Goal: Complete application form

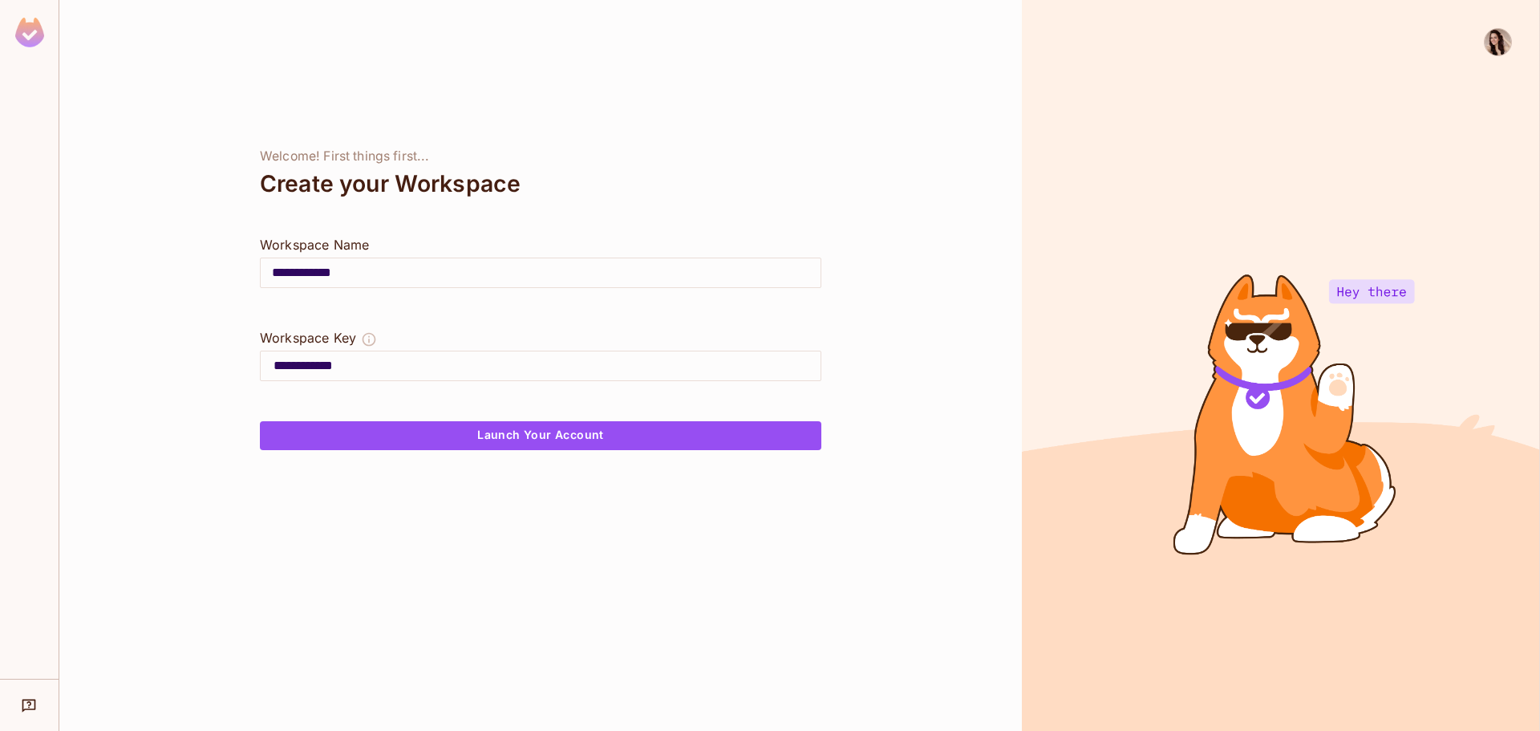
click at [37, 22] on img at bounding box center [29, 33] width 29 height 30
type input "**********"
click at [31, 712] on icon "Help & Updates" at bounding box center [29, 705] width 16 height 16
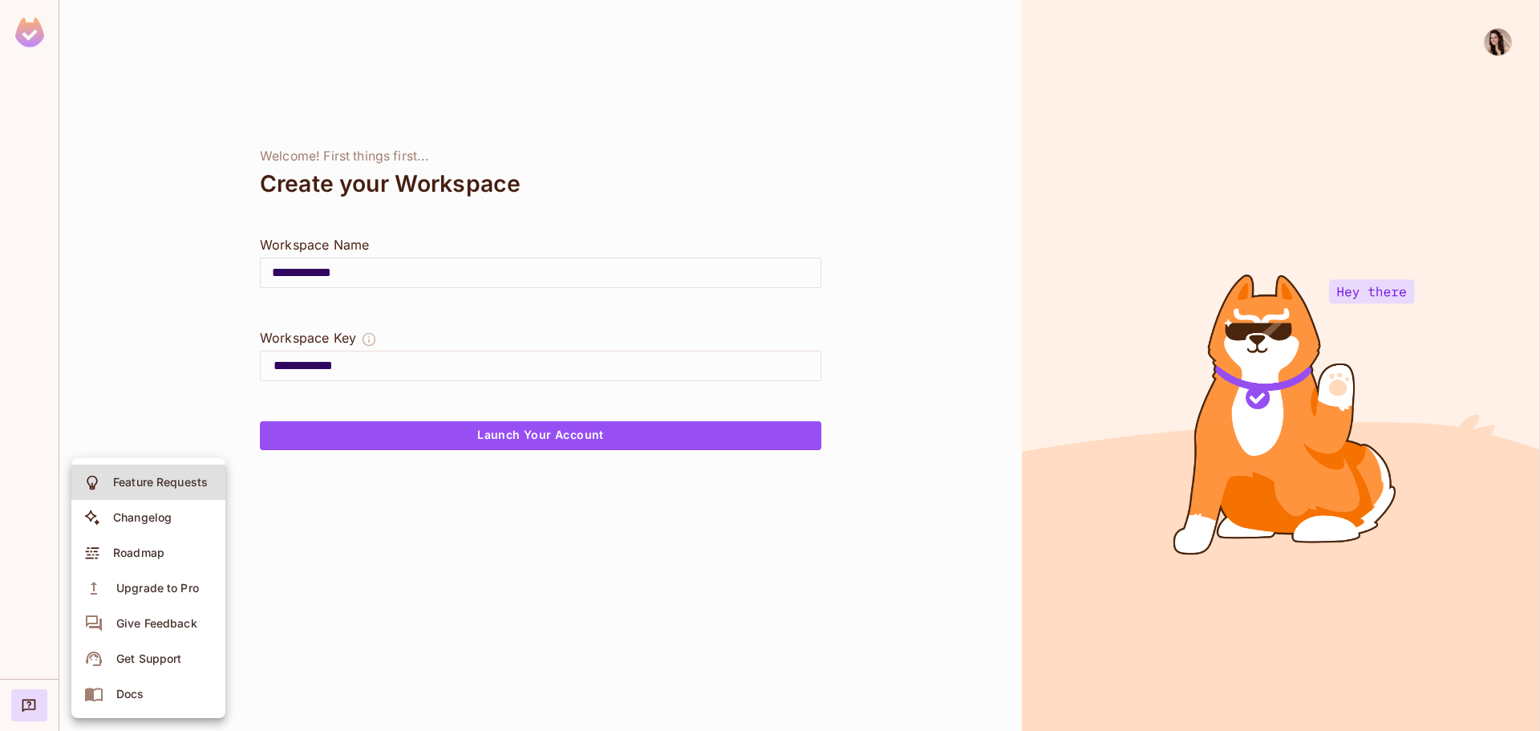
click at [160, 281] on div at bounding box center [770, 365] width 1540 height 731
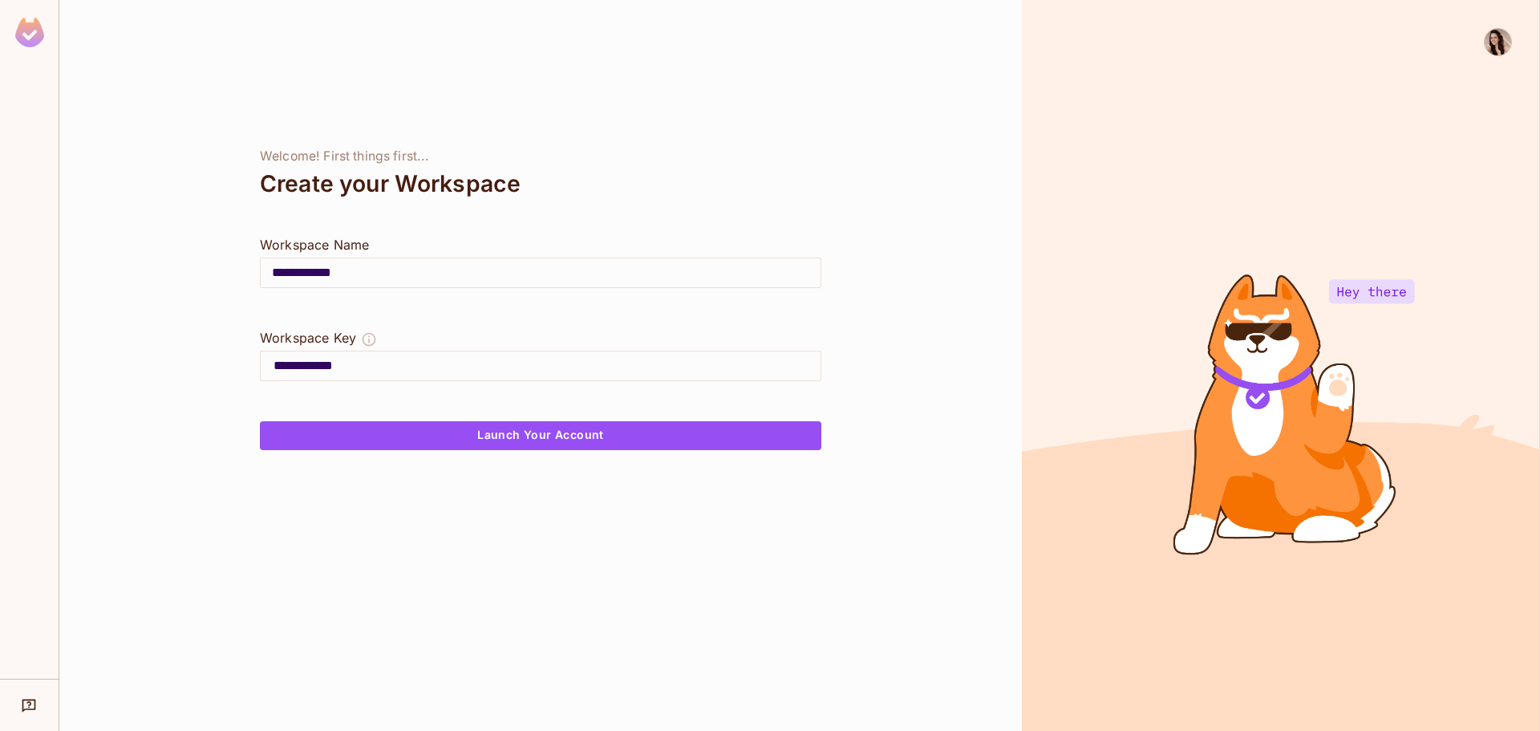
click at [1499, 43] on img at bounding box center [1497, 42] width 26 height 26
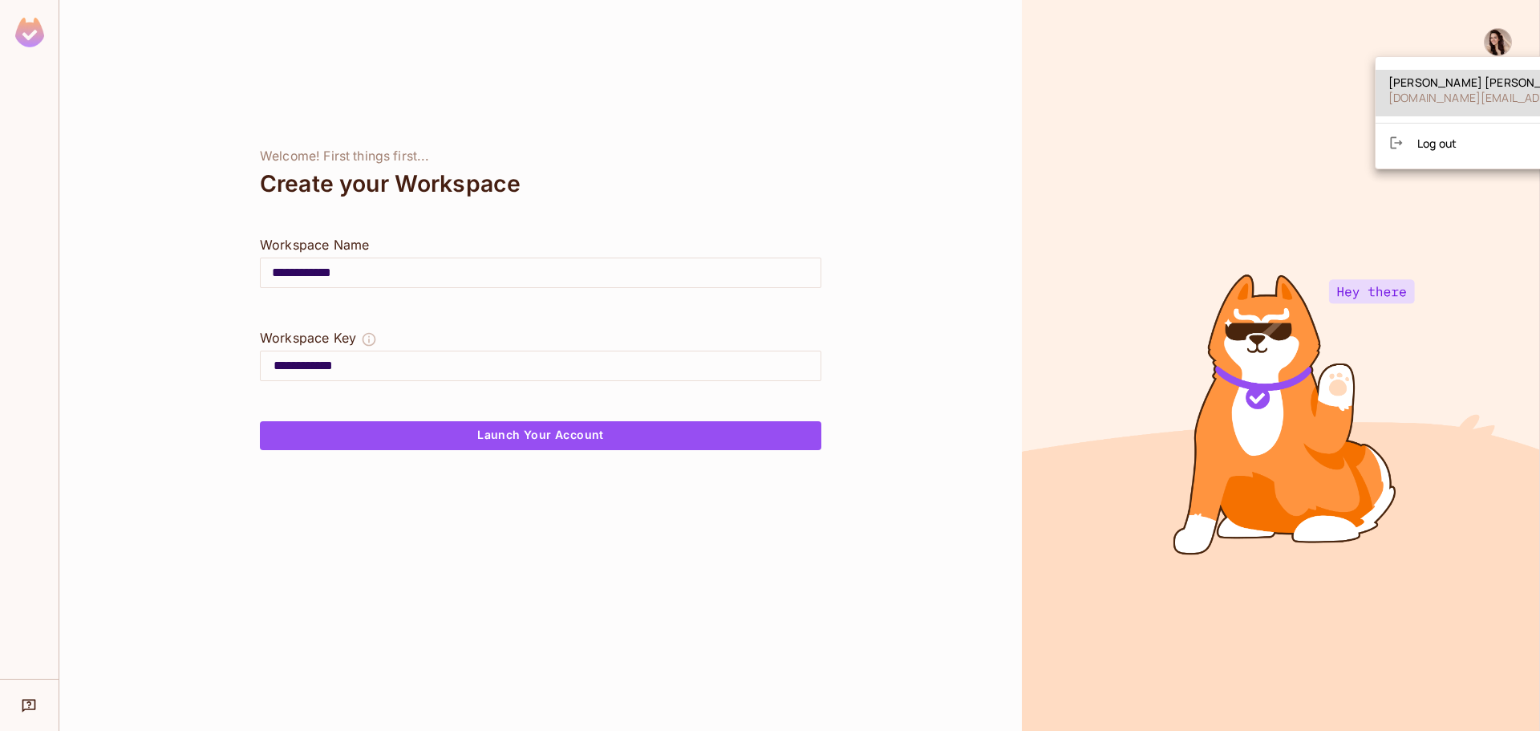
click at [1459, 94] on span "[DOMAIN_NAME][EMAIL_ADDRESS][DOMAIN_NAME]" at bounding box center [1529, 97] width 283 height 15
click at [1109, 134] on div at bounding box center [770, 365] width 1540 height 731
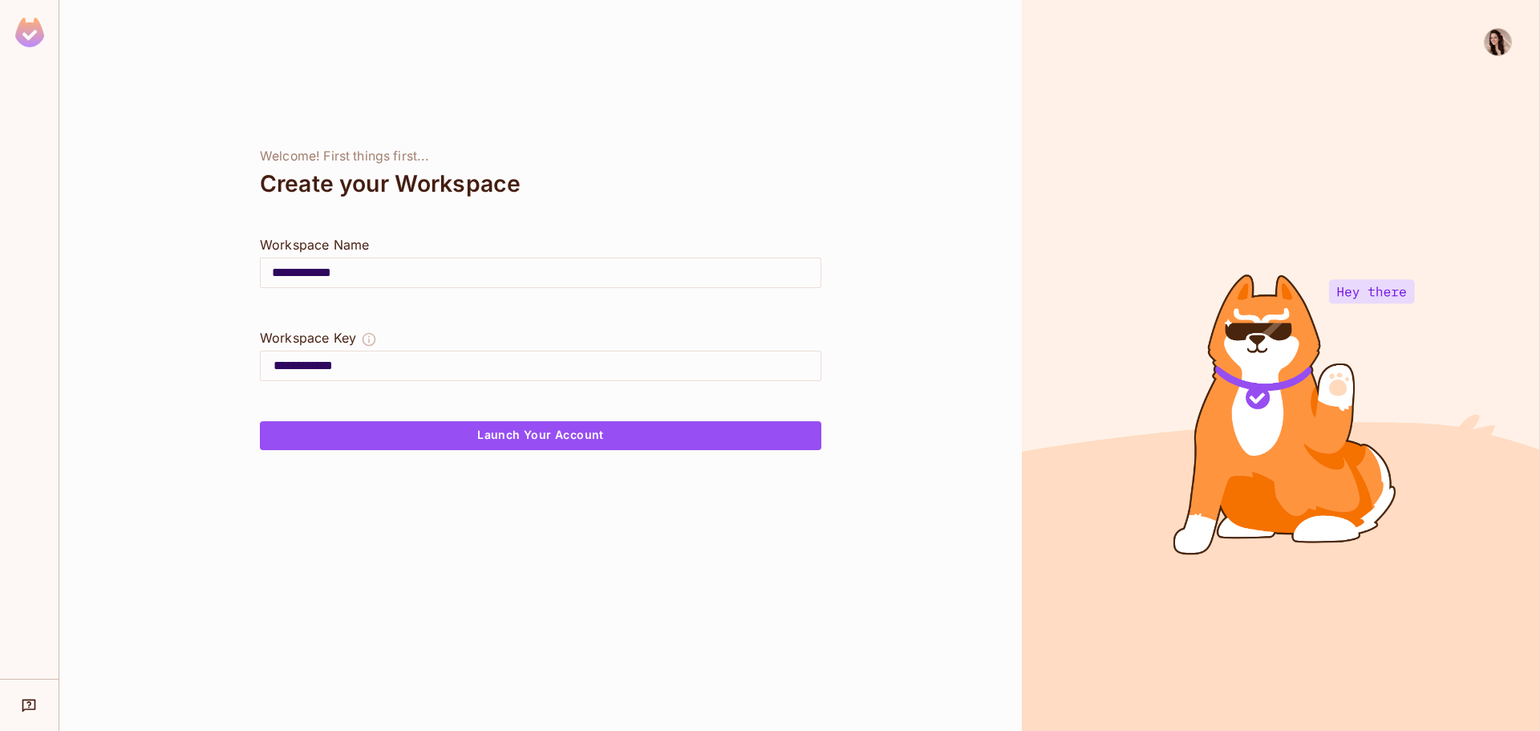
click at [762, 152] on div "Welcome! First things first..." at bounding box center [540, 156] width 561 height 16
click at [759, 148] on div "Welcome! First things first..." at bounding box center [540, 156] width 561 height 16
click at [729, 142] on div "**********" at bounding box center [540, 365] width 962 height 731
click at [1499, 43] on img at bounding box center [1497, 42] width 26 height 26
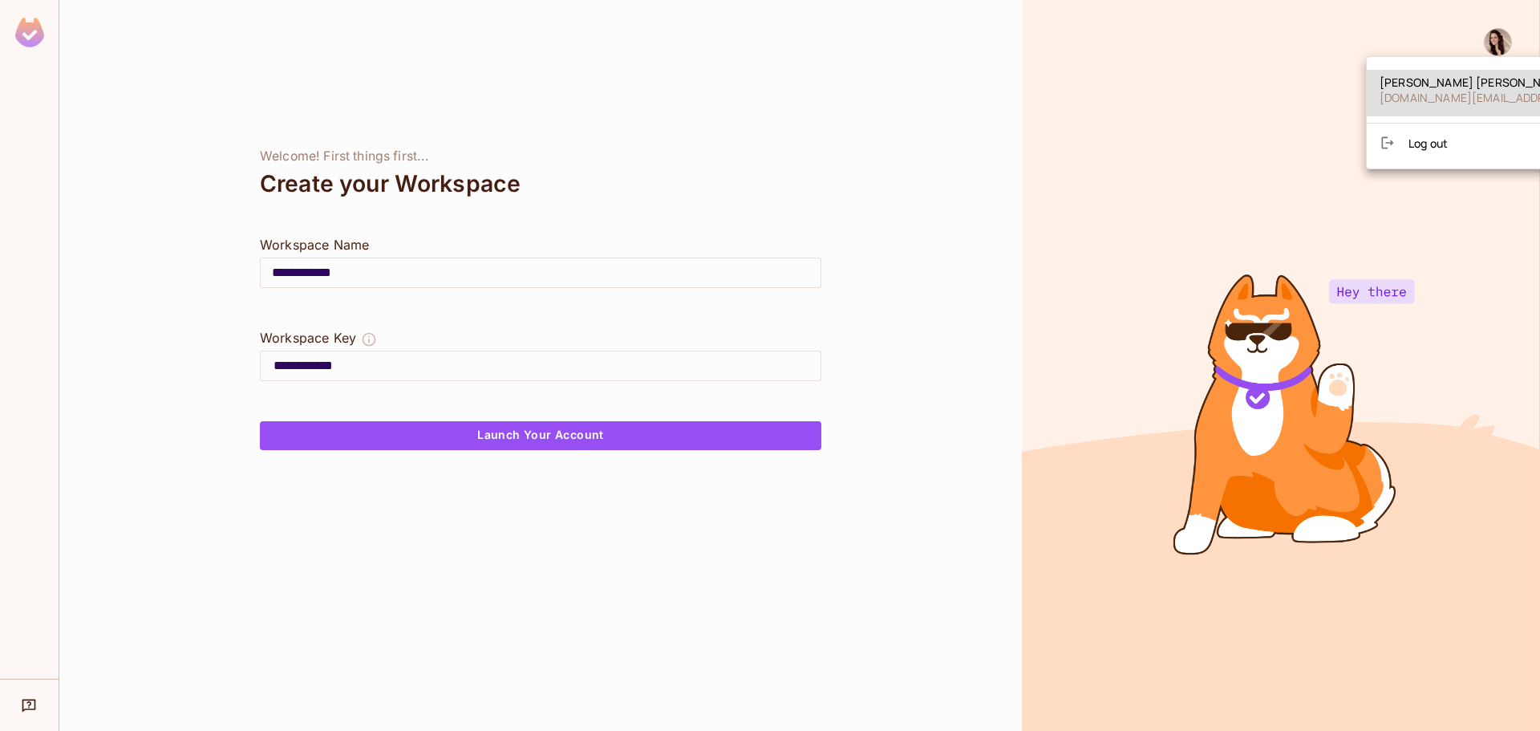
click at [1395, 92] on span "[DOMAIN_NAME][EMAIL_ADDRESS][DOMAIN_NAME]" at bounding box center [1520, 97] width 283 height 15
drag, startPoint x: 1212, startPoint y: 107, endPoint x: 1240, endPoint y: 94, distance: 30.1
click at [1212, 106] on div at bounding box center [770, 365] width 1540 height 731
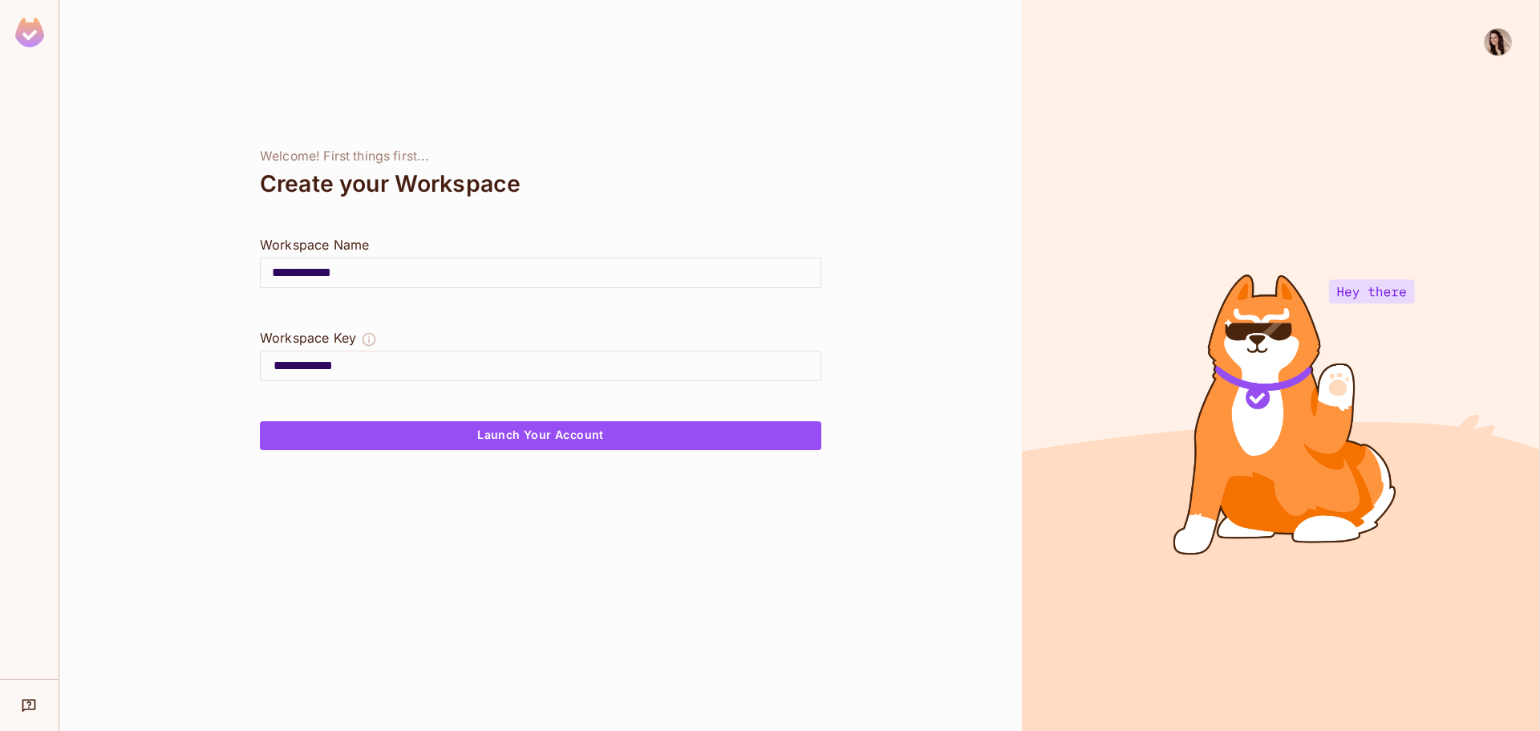
click at [1500, 34] on img at bounding box center [1497, 42] width 26 height 26
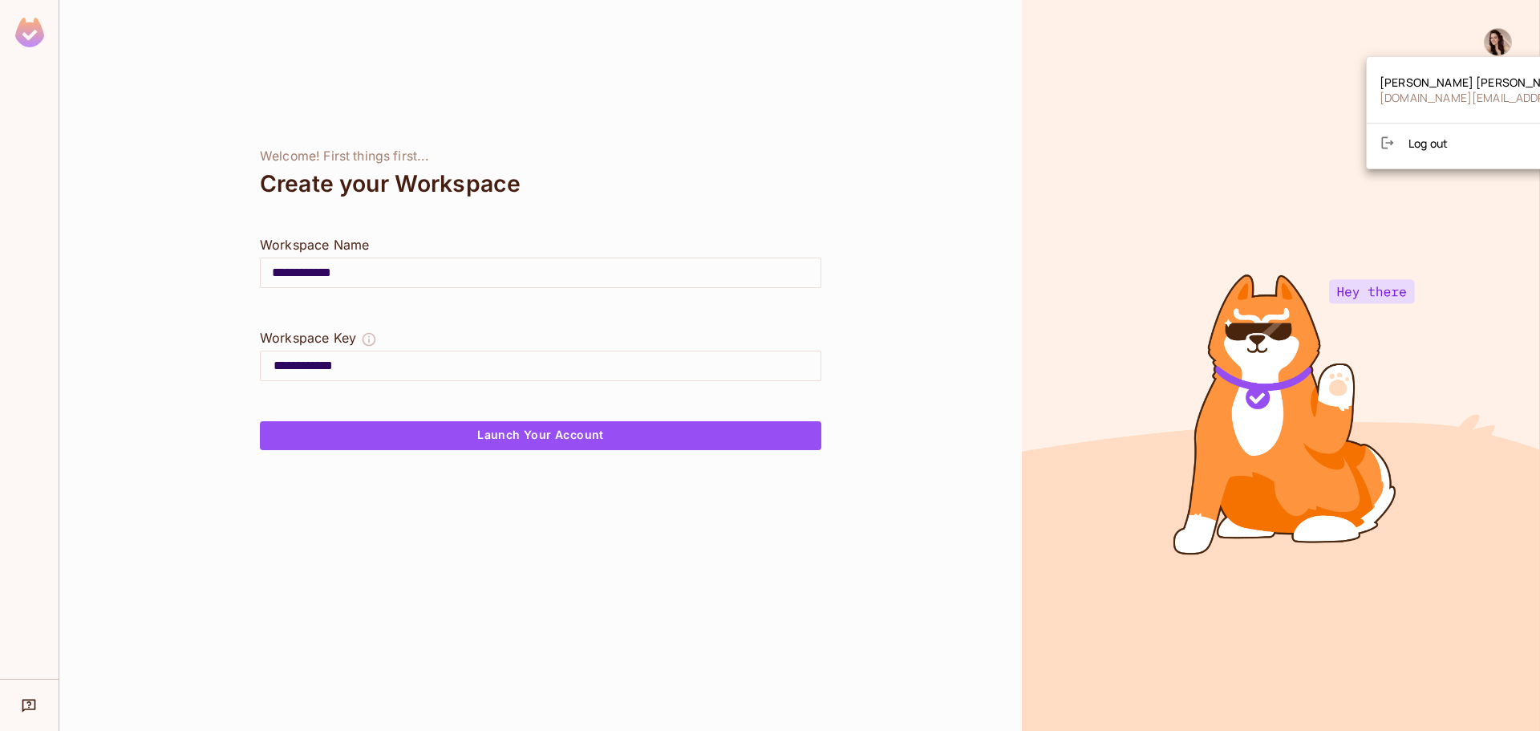
click at [748, 136] on div at bounding box center [770, 365] width 1540 height 731
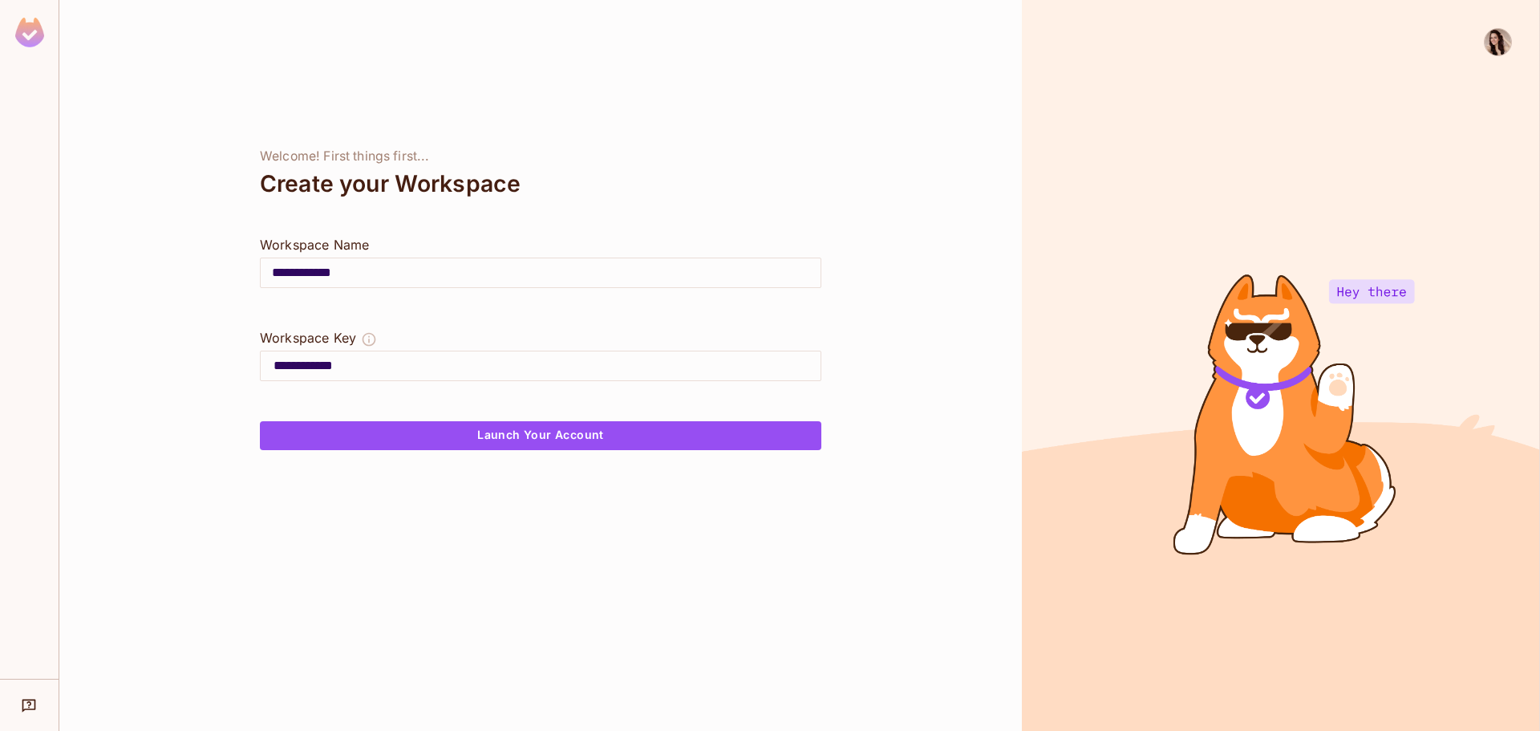
click at [1149, 107] on div at bounding box center [1281, 365] width 518 height 731
click at [1483, 38] on div at bounding box center [1490, 379] width 43 height 702
click at [1484, 45] on img at bounding box center [1497, 42] width 26 height 26
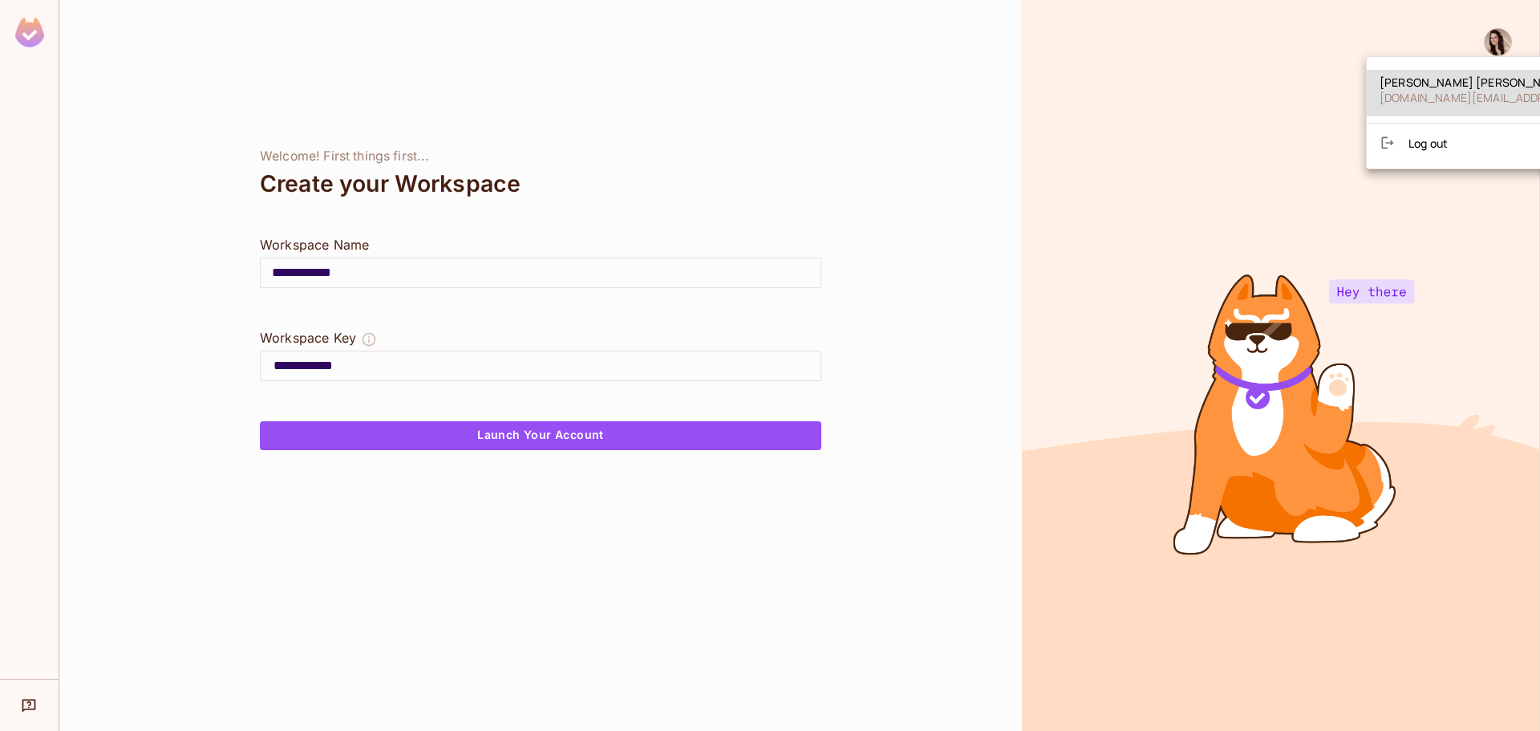
click at [1156, 189] on div at bounding box center [770, 365] width 1540 height 731
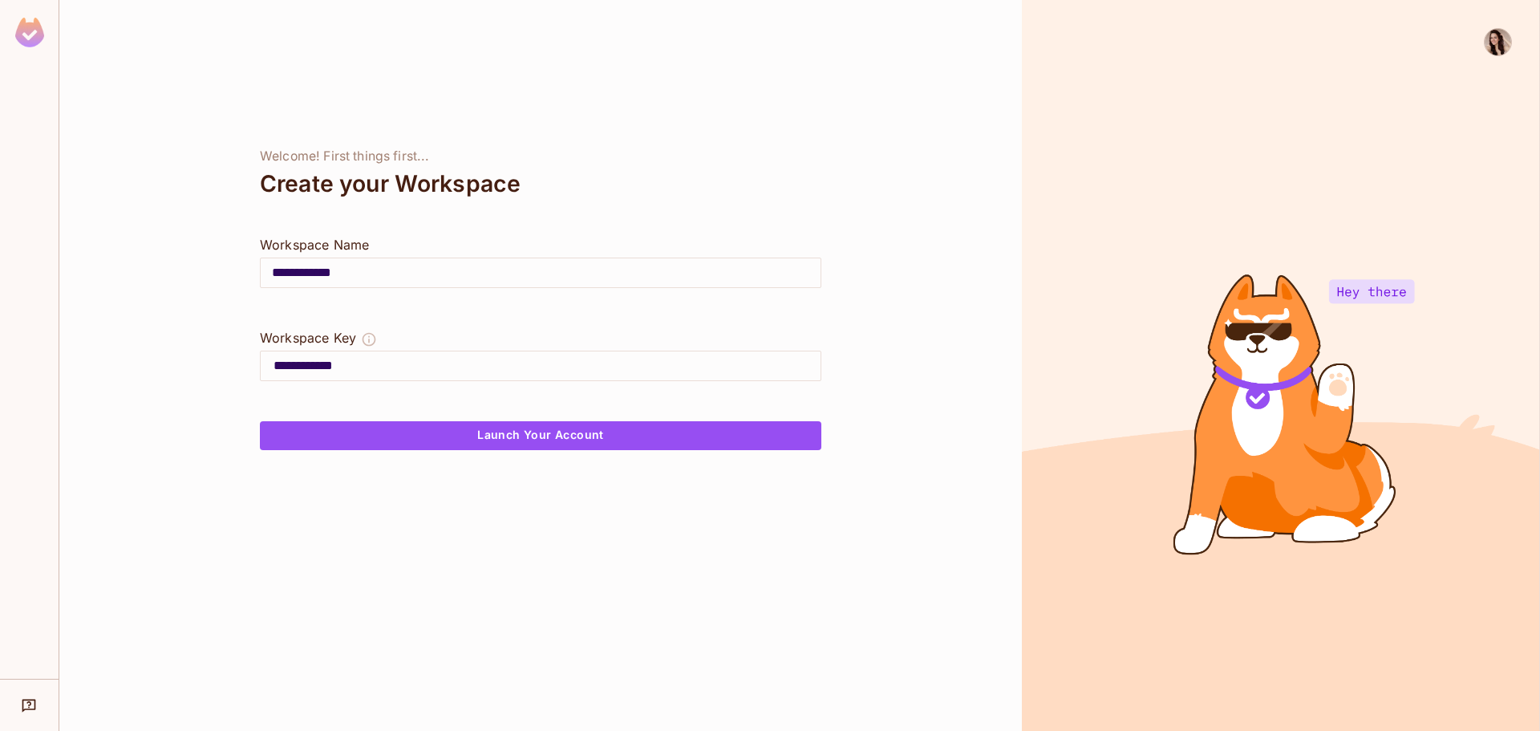
click at [716, 163] on div "Welcome! First things first..." at bounding box center [540, 156] width 561 height 16
